Goal: Information Seeking & Learning: Learn about a topic

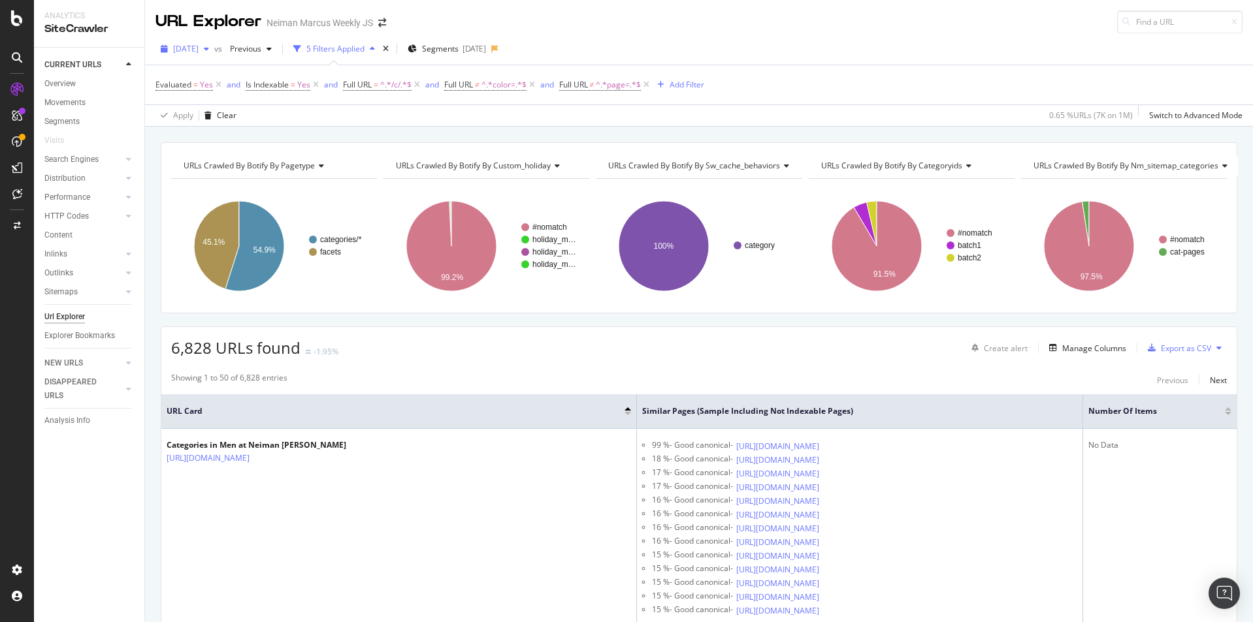
click at [214, 48] on div "button" at bounding box center [207, 49] width 16 height 8
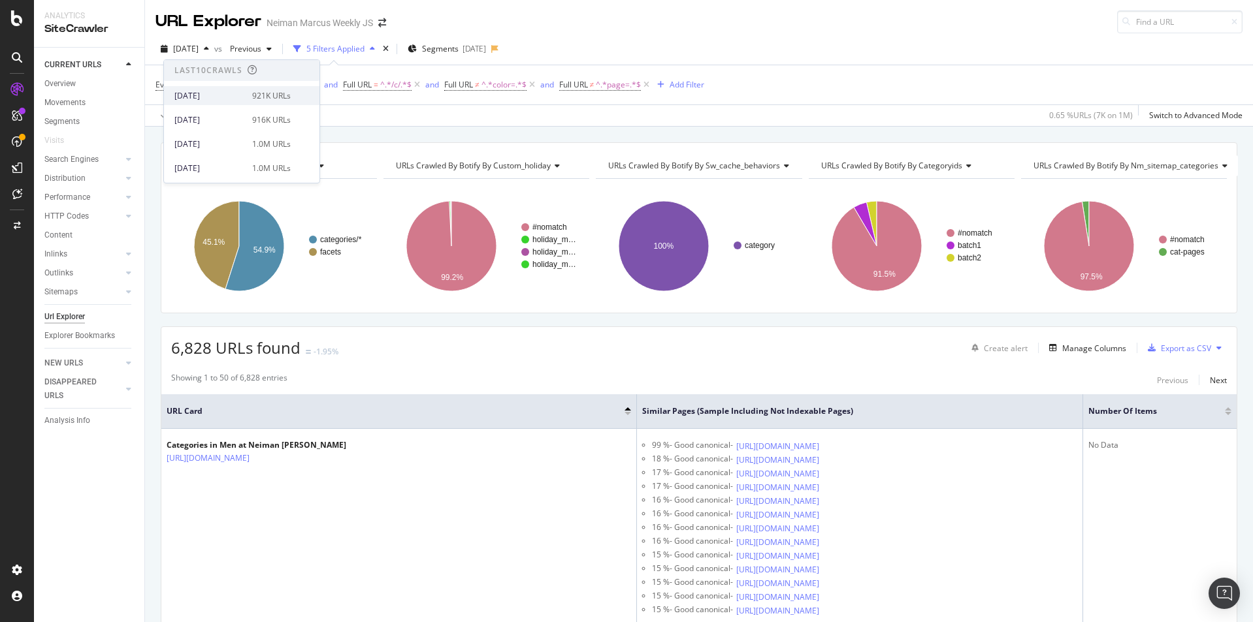
click at [212, 88] on div "[DATE] 921K URLs" at bounding box center [241, 95] width 155 height 19
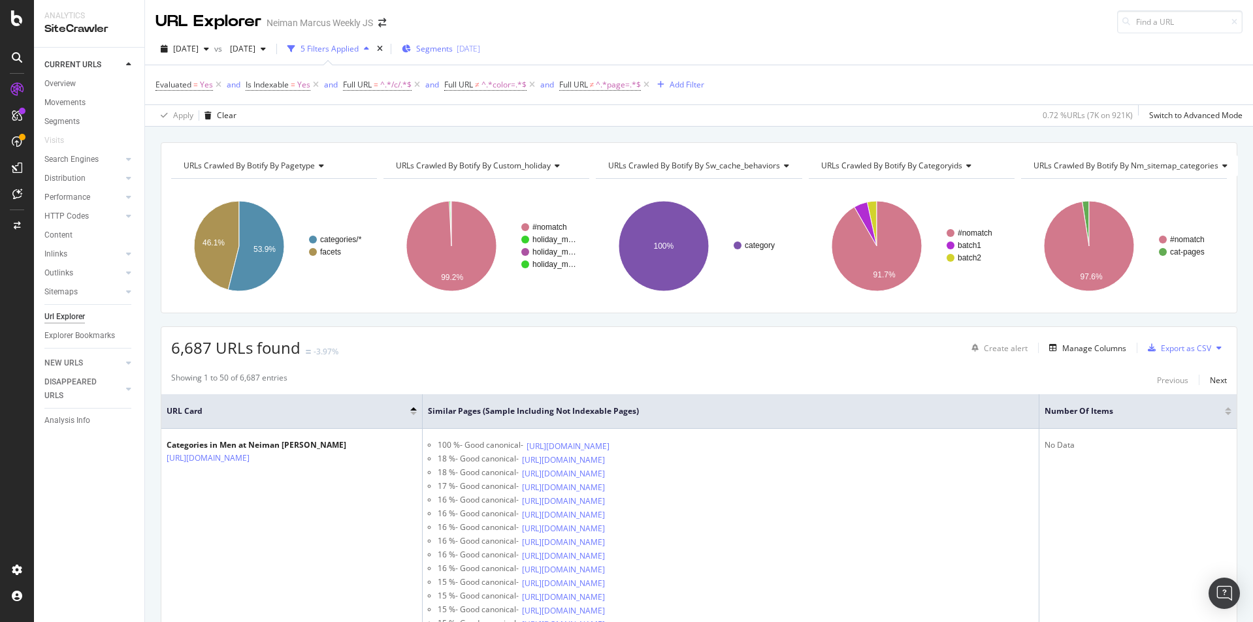
click at [411, 48] on icon "button" at bounding box center [406, 49] width 9 height 8
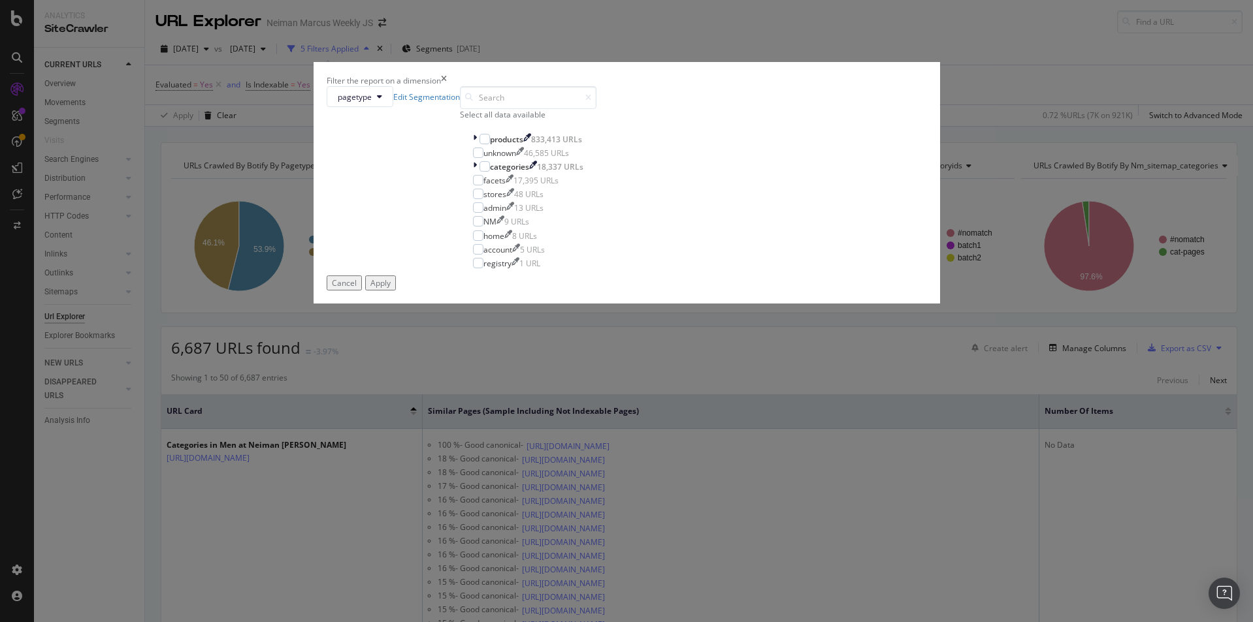
click at [357, 289] on div "Cancel" at bounding box center [344, 283] width 25 height 11
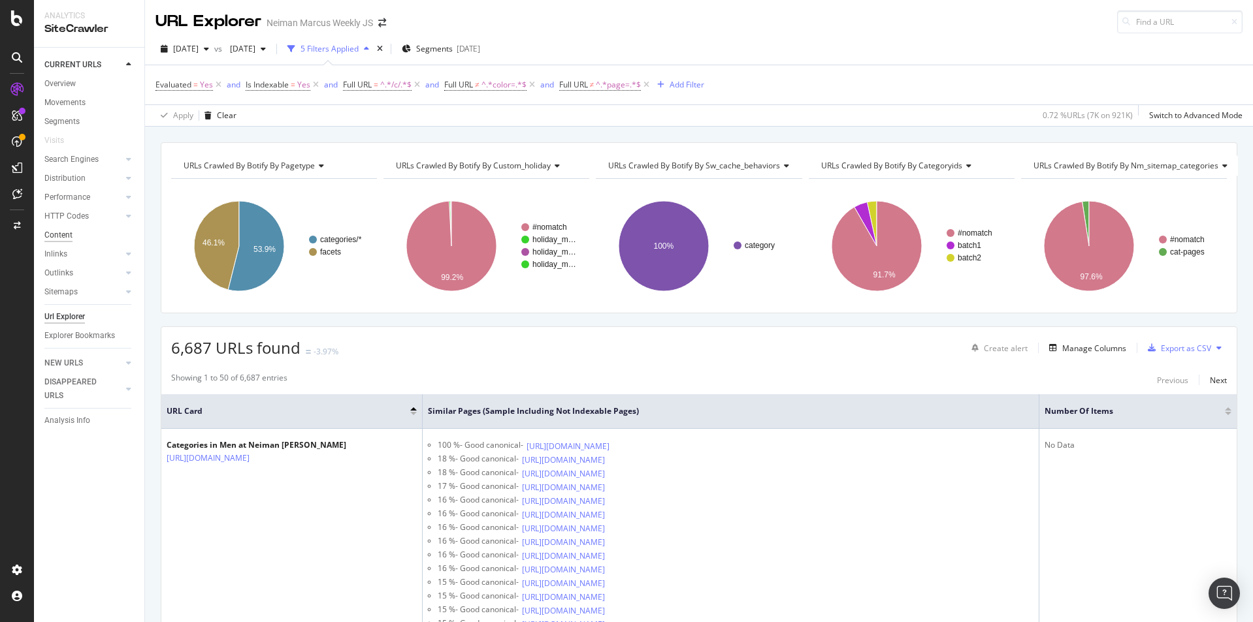
click at [62, 237] on div "Content" at bounding box center [58, 236] width 28 height 14
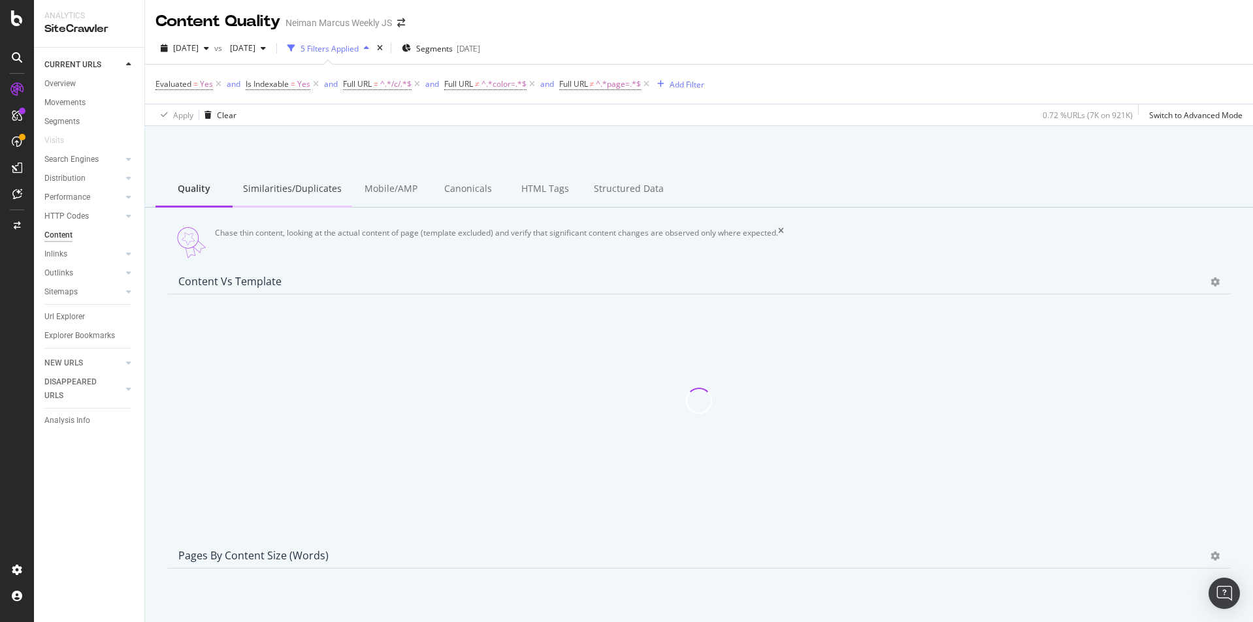
click at [295, 197] on div "Similarities/Duplicates" at bounding box center [292, 190] width 120 height 36
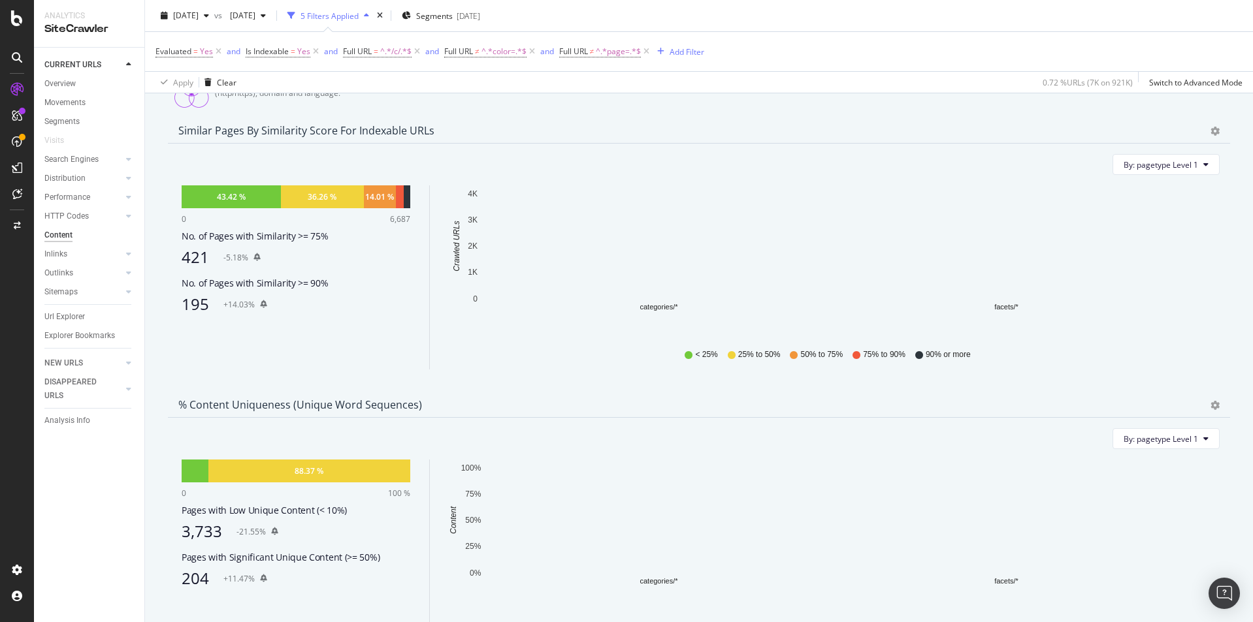
scroll to position [106, 0]
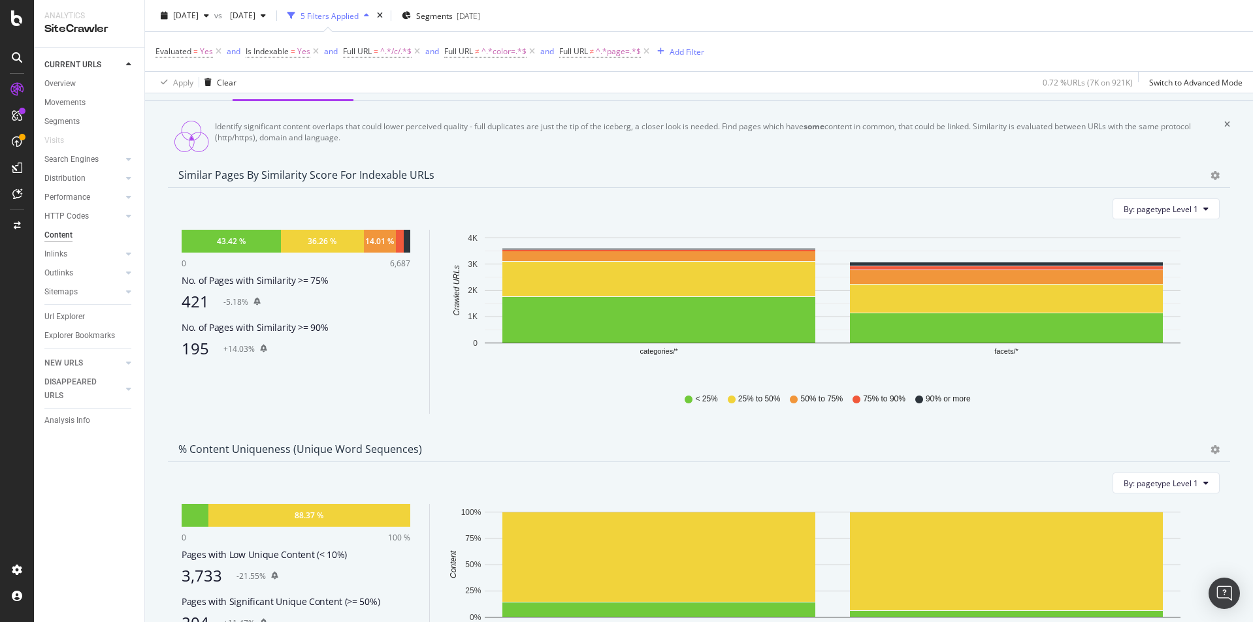
click at [193, 302] on div "421" at bounding box center [195, 302] width 27 height 18
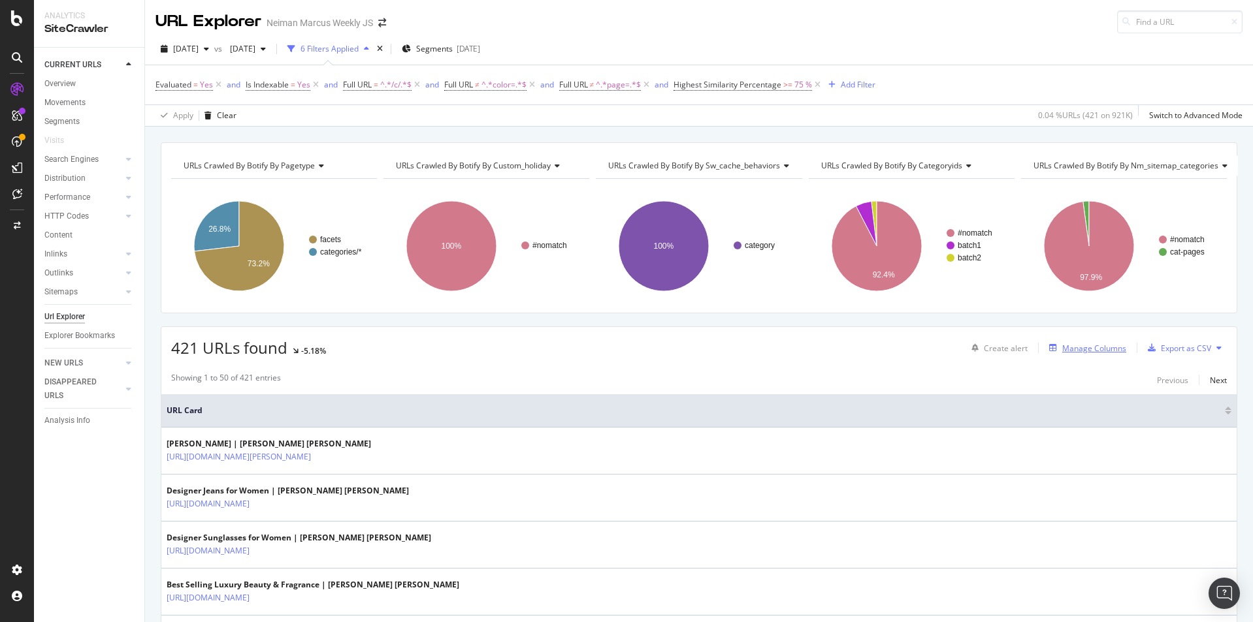
click at [1082, 351] on div "Manage Columns" at bounding box center [1094, 348] width 64 height 11
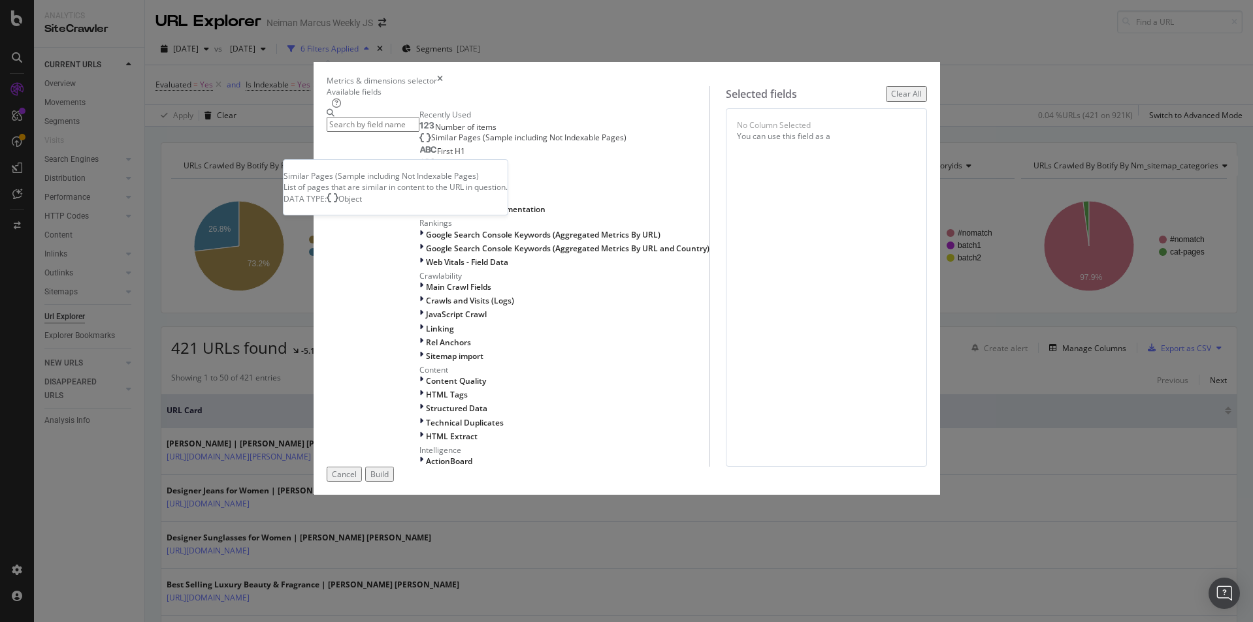
click at [468, 143] on span "Similar Pages (Sample including Not Indexable Pages)" at bounding box center [528, 137] width 195 height 11
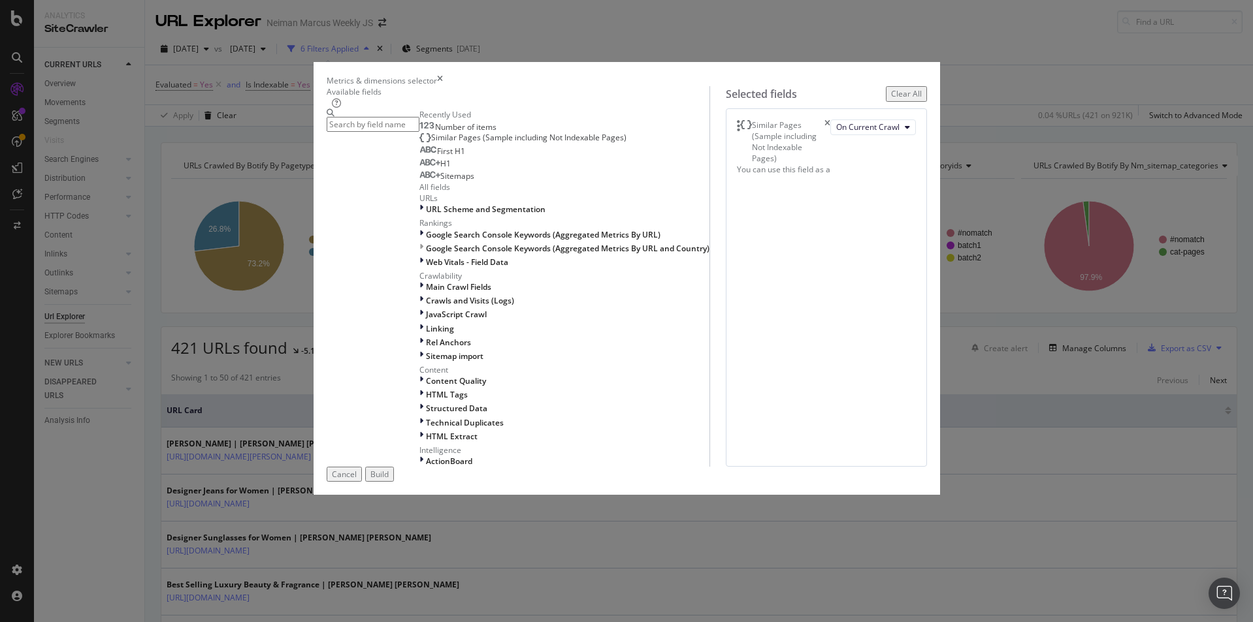
click at [394, 482] on button "Build" at bounding box center [379, 474] width 29 height 15
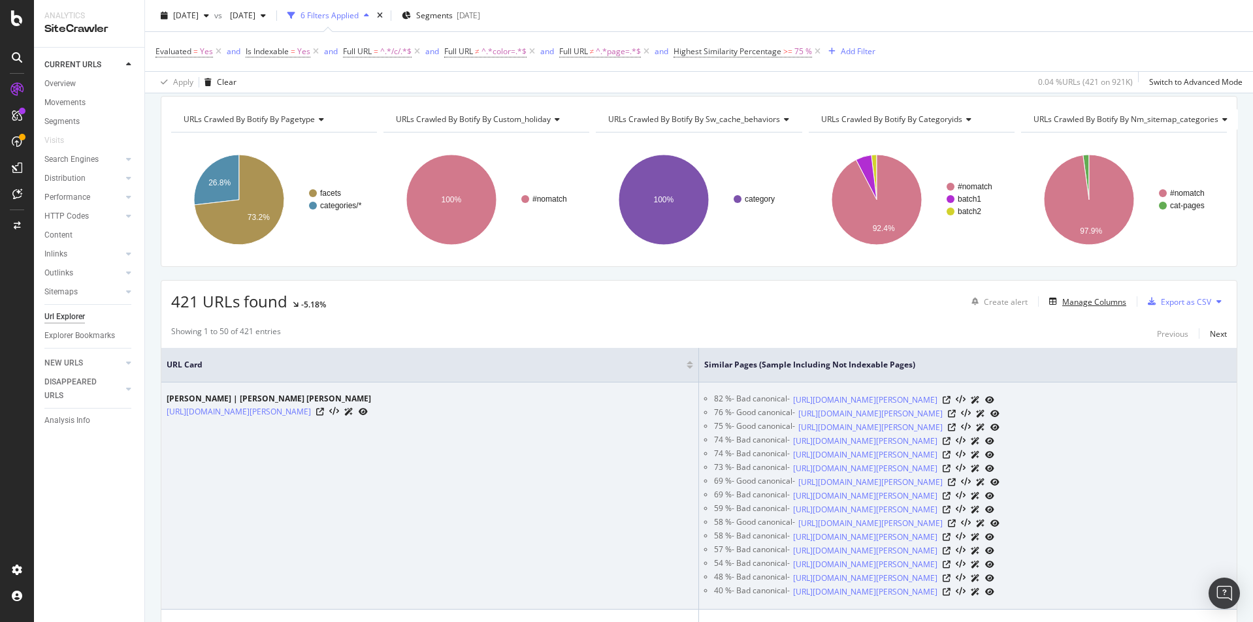
scroll to position [47, 0]
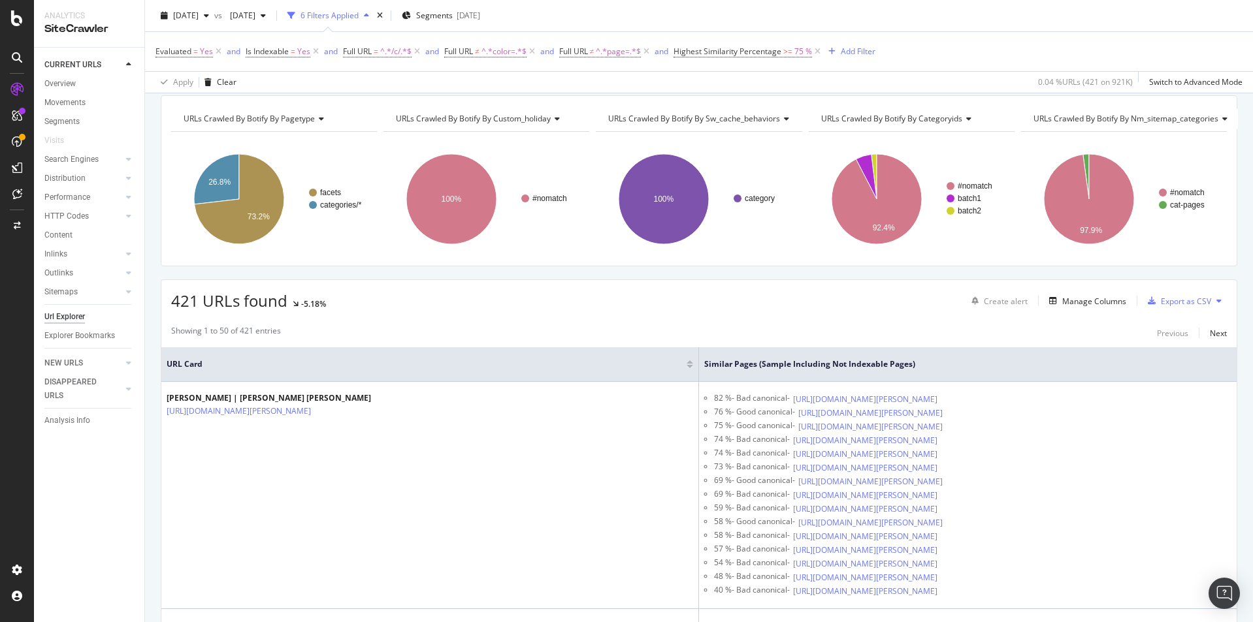
click at [688, 366] on div at bounding box center [689, 366] width 7 height 3
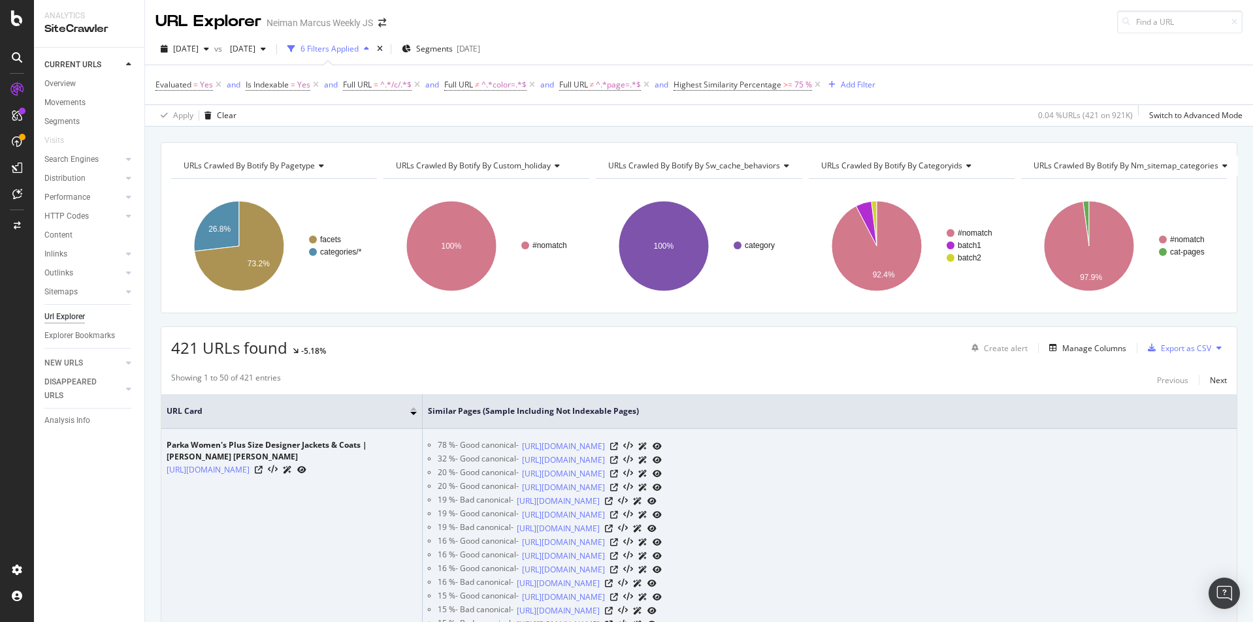
scroll to position [1, 0]
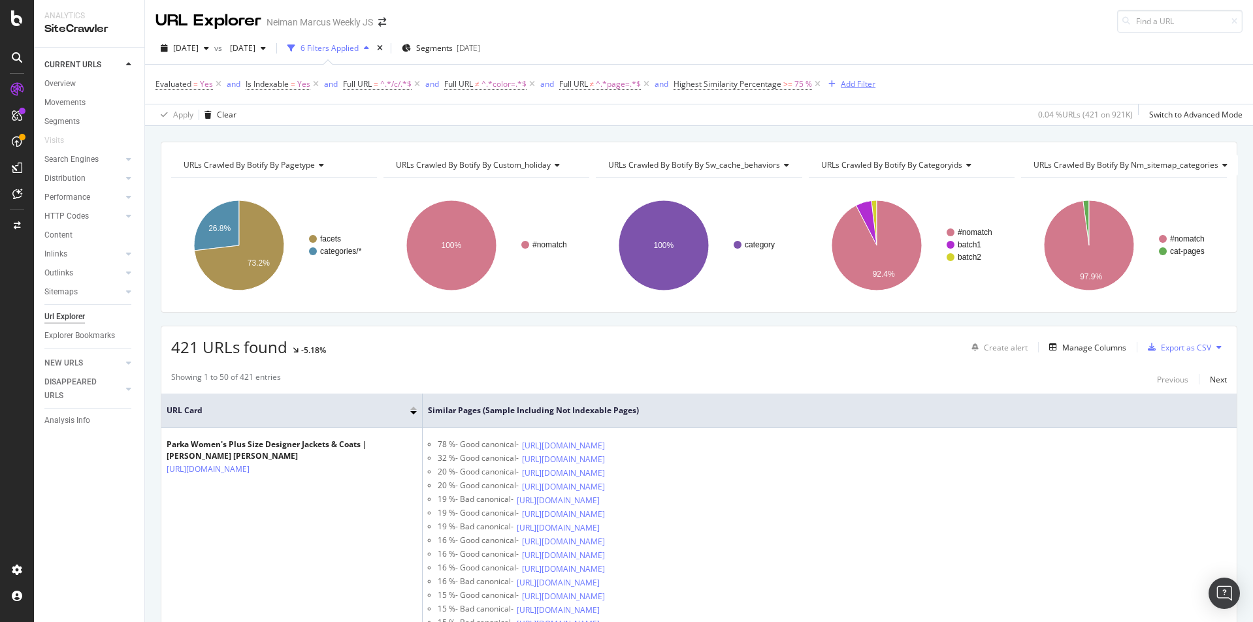
click at [863, 81] on div "Add Filter" at bounding box center [858, 83] width 35 height 11
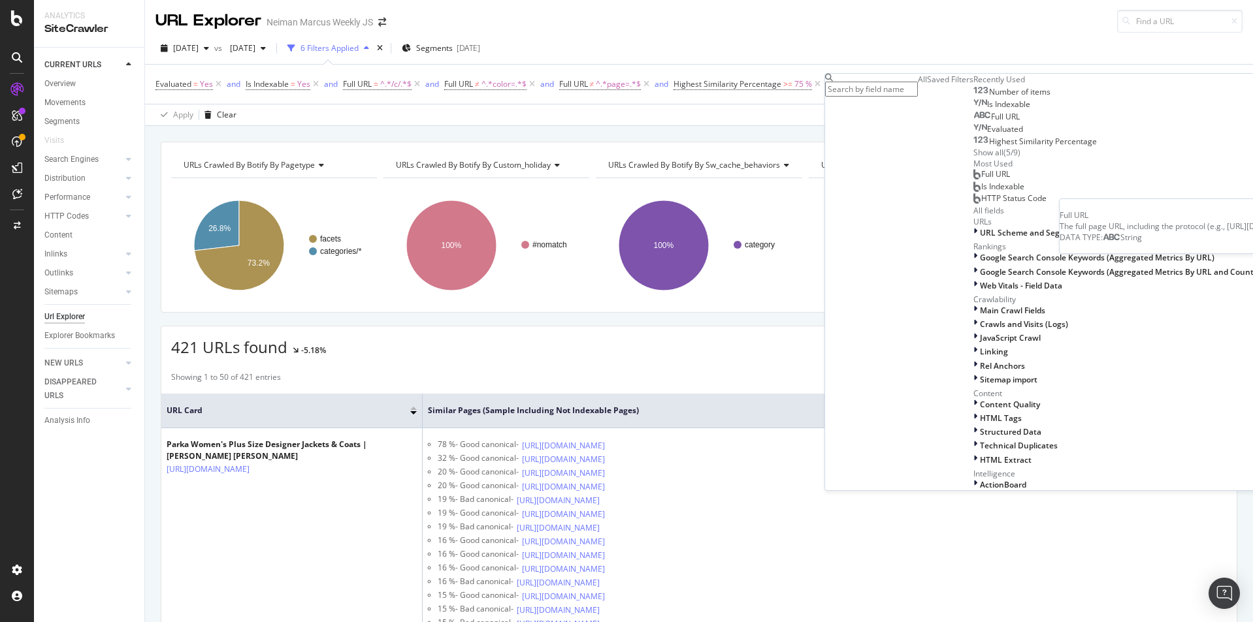
click at [973, 122] on div "Full URL" at bounding box center [996, 117] width 46 height 10
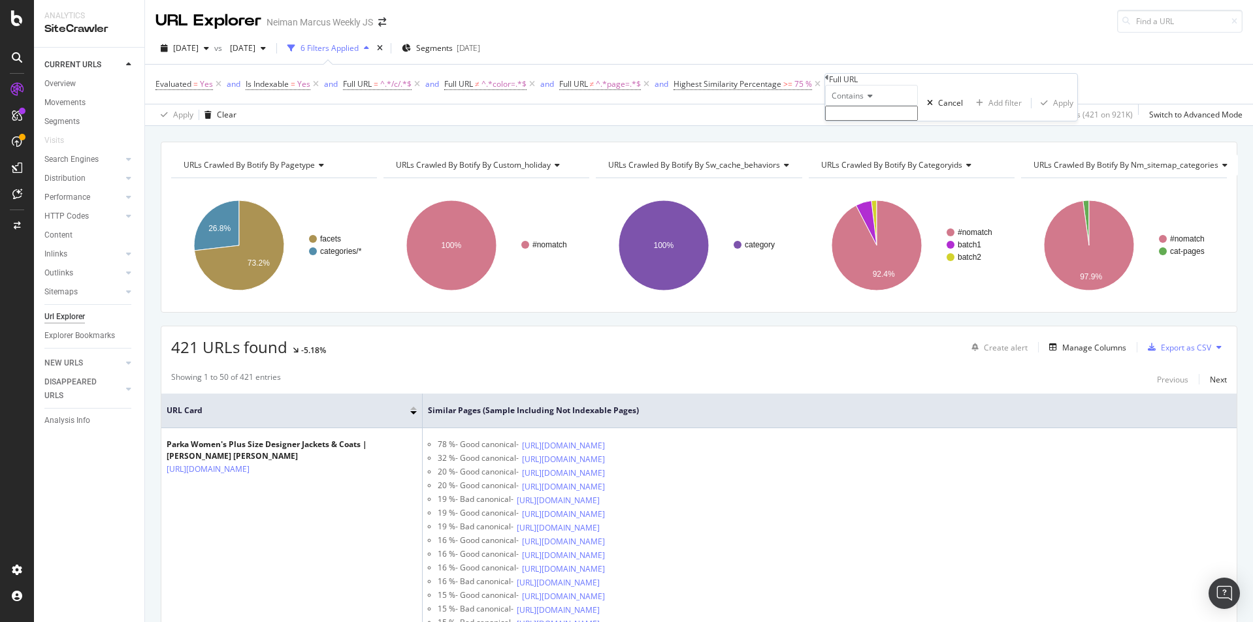
click at [873, 100] on icon at bounding box center [867, 96] width 9 height 8
click at [871, 215] on span "Doesn't contain" at bounding box center [857, 209] width 57 height 11
click at [871, 121] on input "text" at bounding box center [871, 113] width 93 height 15
type input "?"
click at [1053, 112] on div "Apply" at bounding box center [1063, 106] width 20 height 11
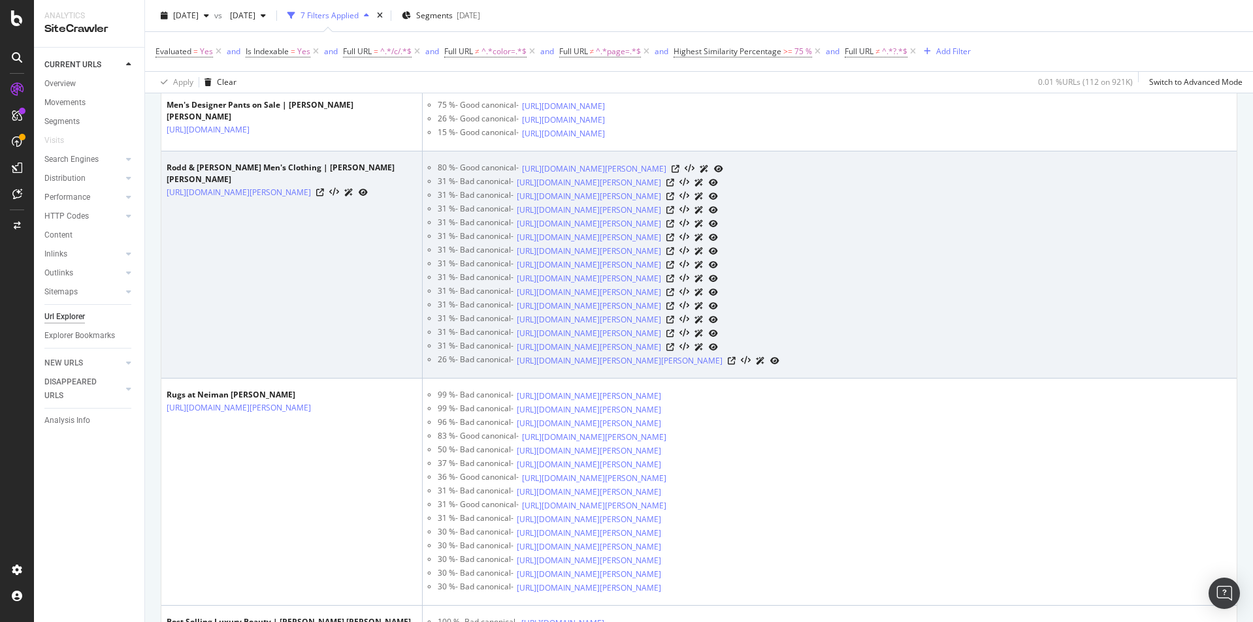
scroll to position [1012, 0]
click at [324, 195] on icon at bounding box center [320, 191] width 8 height 8
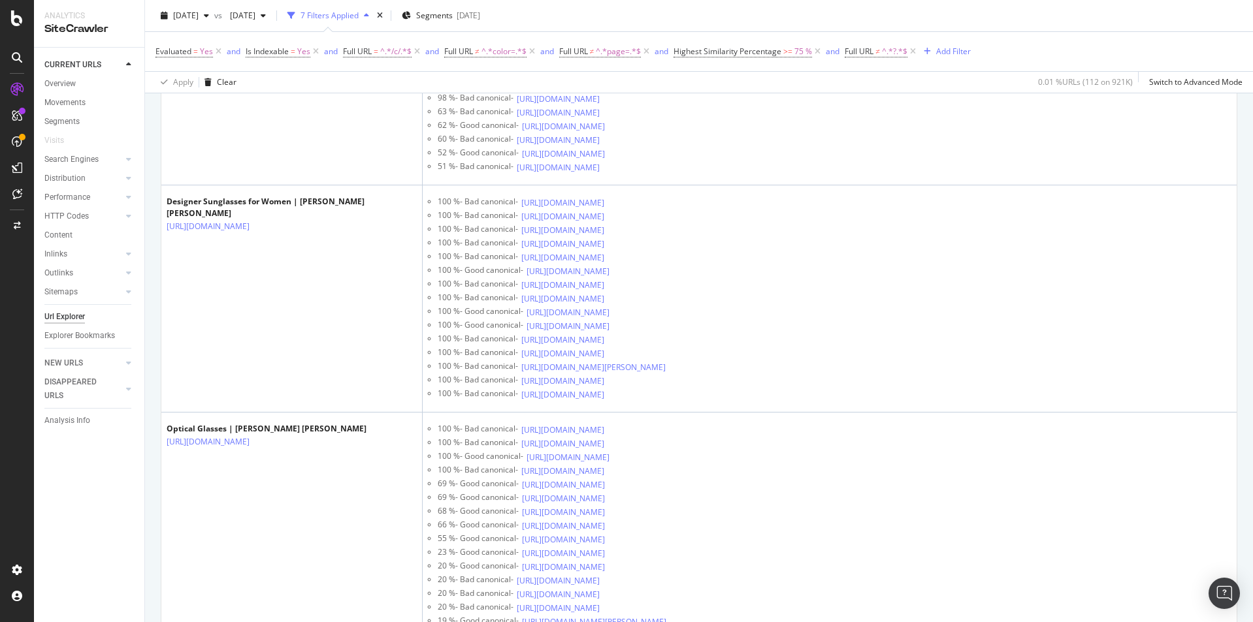
scroll to position [2132, 0]
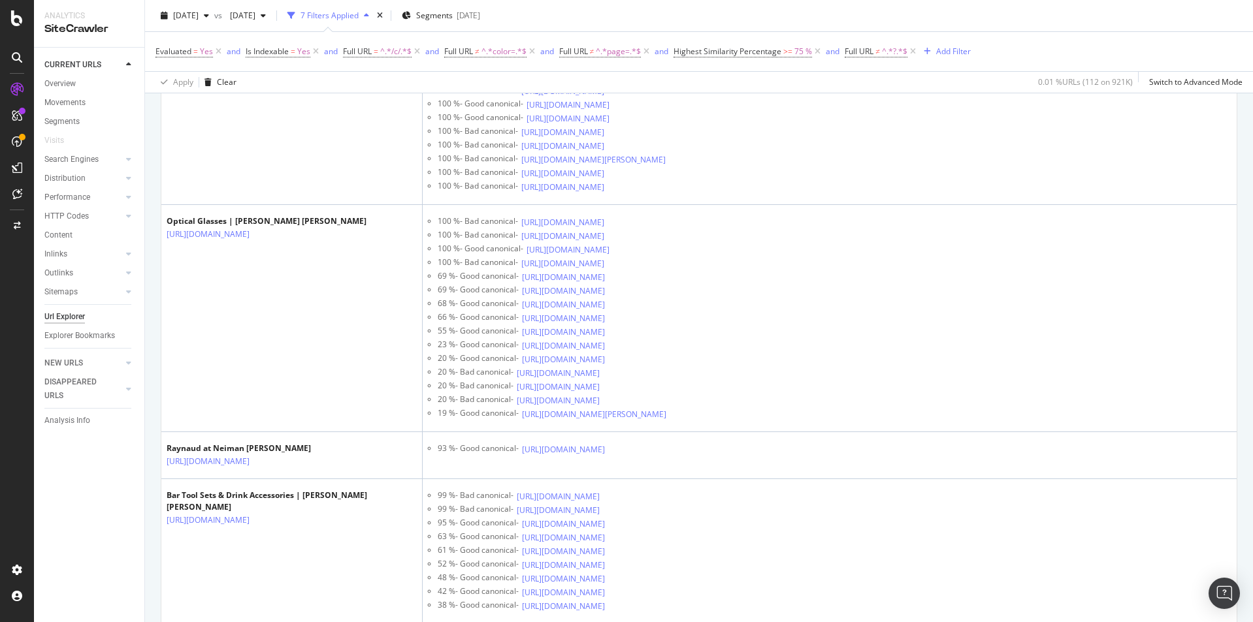
scroll to position [2484, 0]
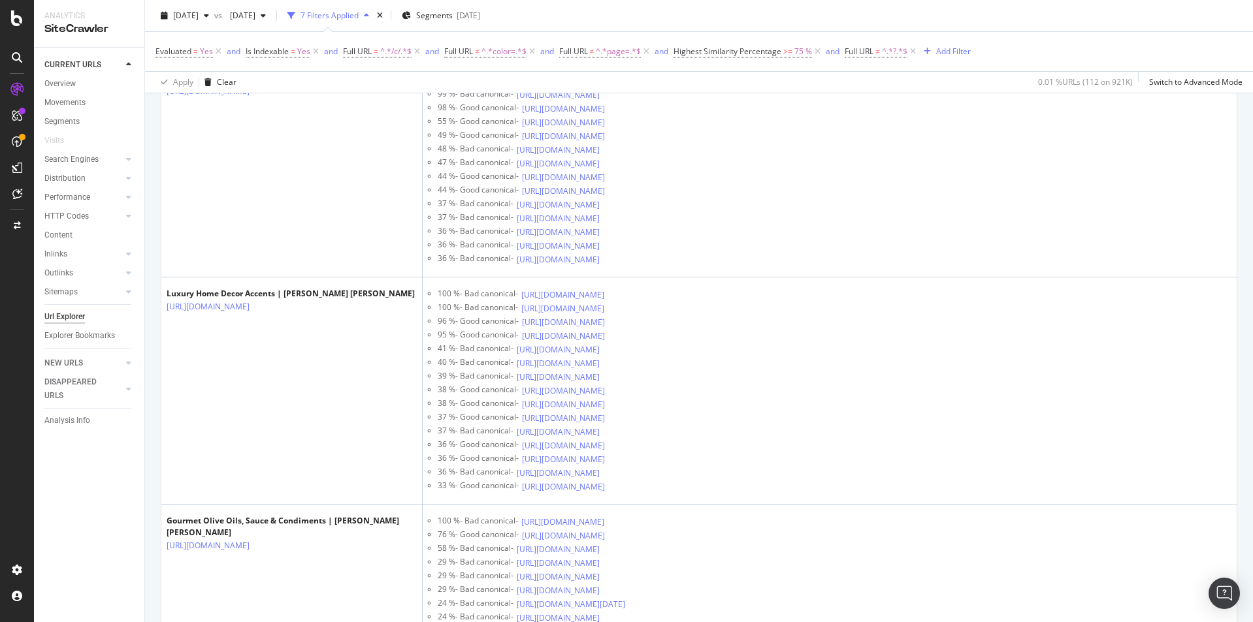
scroll to position [3033, 0]
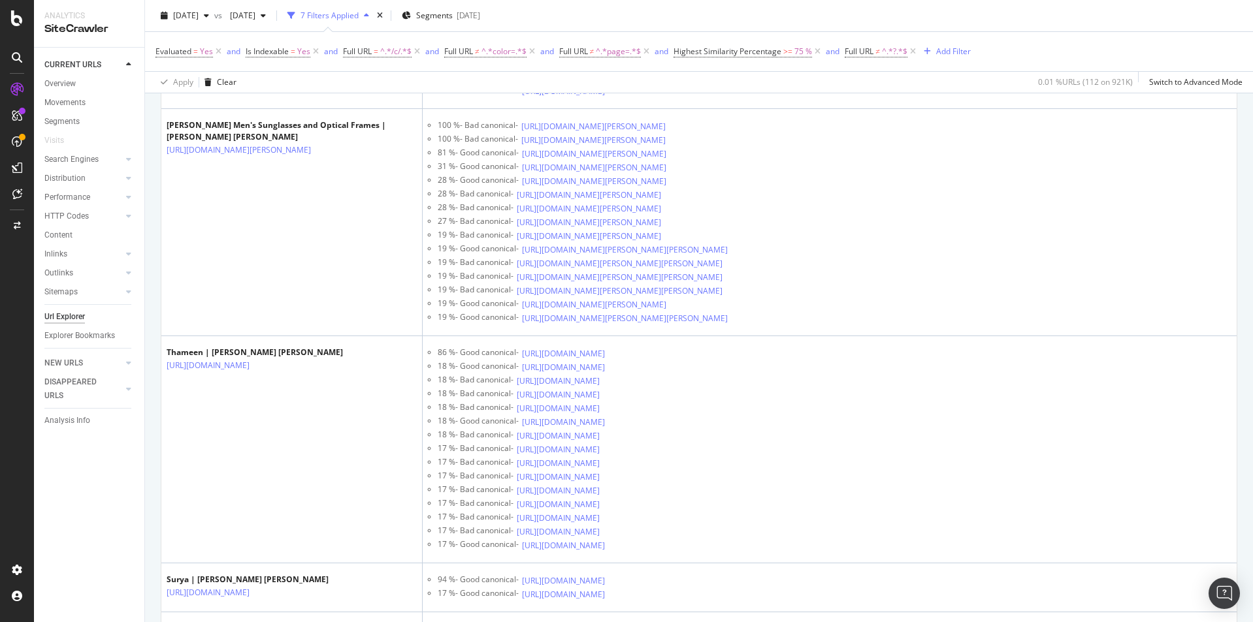
scroll to position [4323, 0]
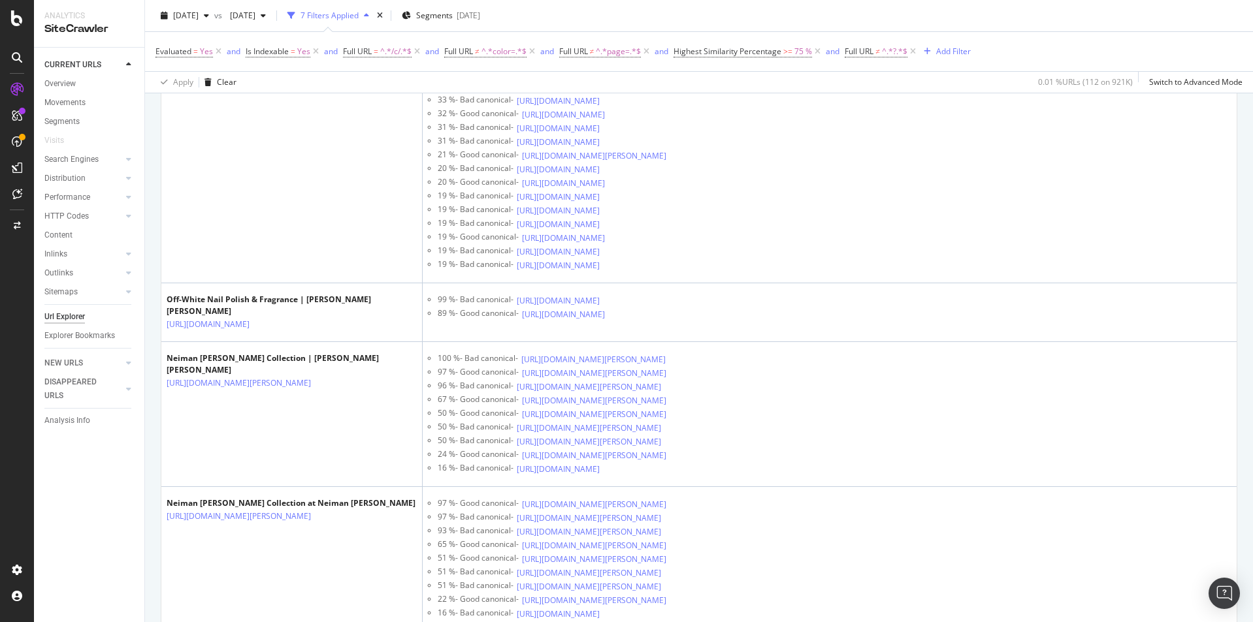
scroll to position [6369, 0]
